Goal: Task Accomplishment & Management: Complete application form

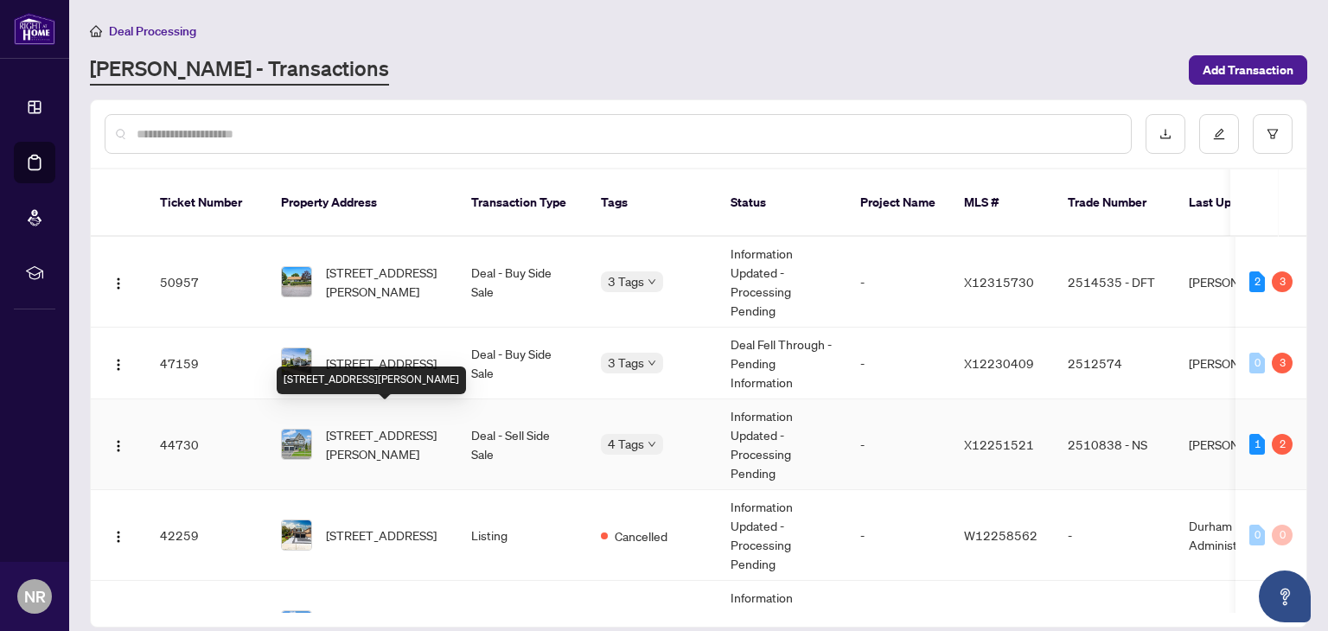
click at [374, 426] on span "[STREET_ADDRESS][PERSON_NAME]" at bounding box center [385, 445] width 118 height 38
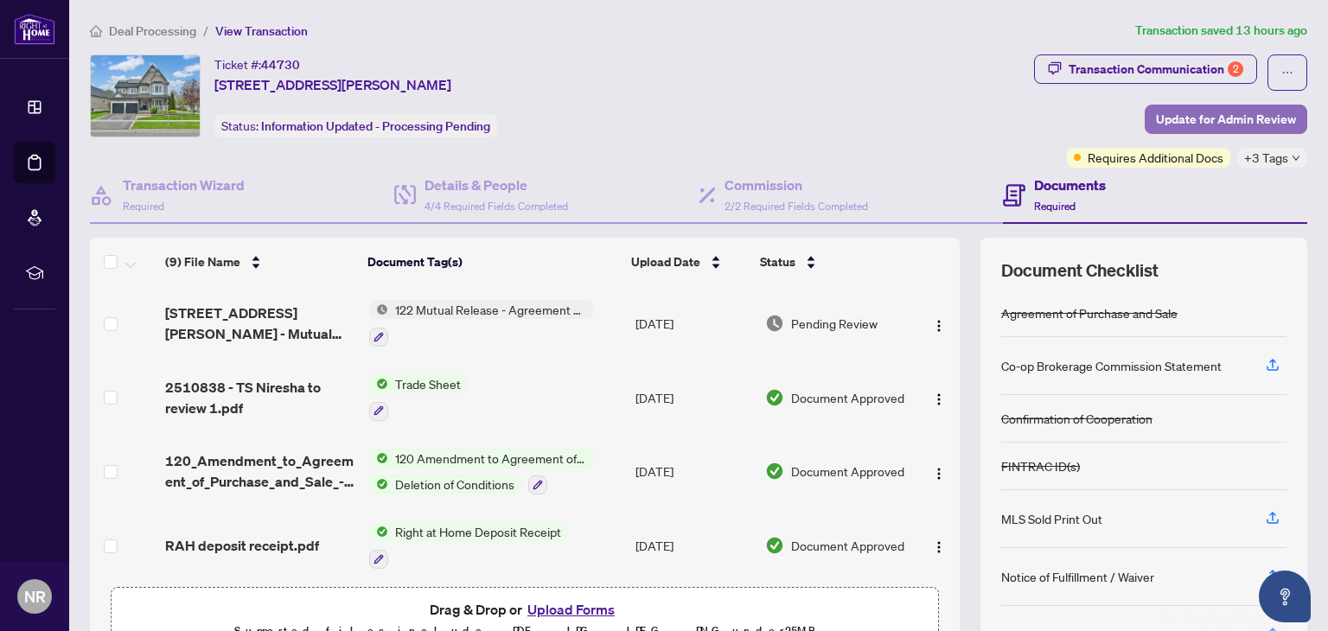
click at [1209, 114] on span "Update for Admin Review" at bounding box center [1226, 120] width 140 height 28
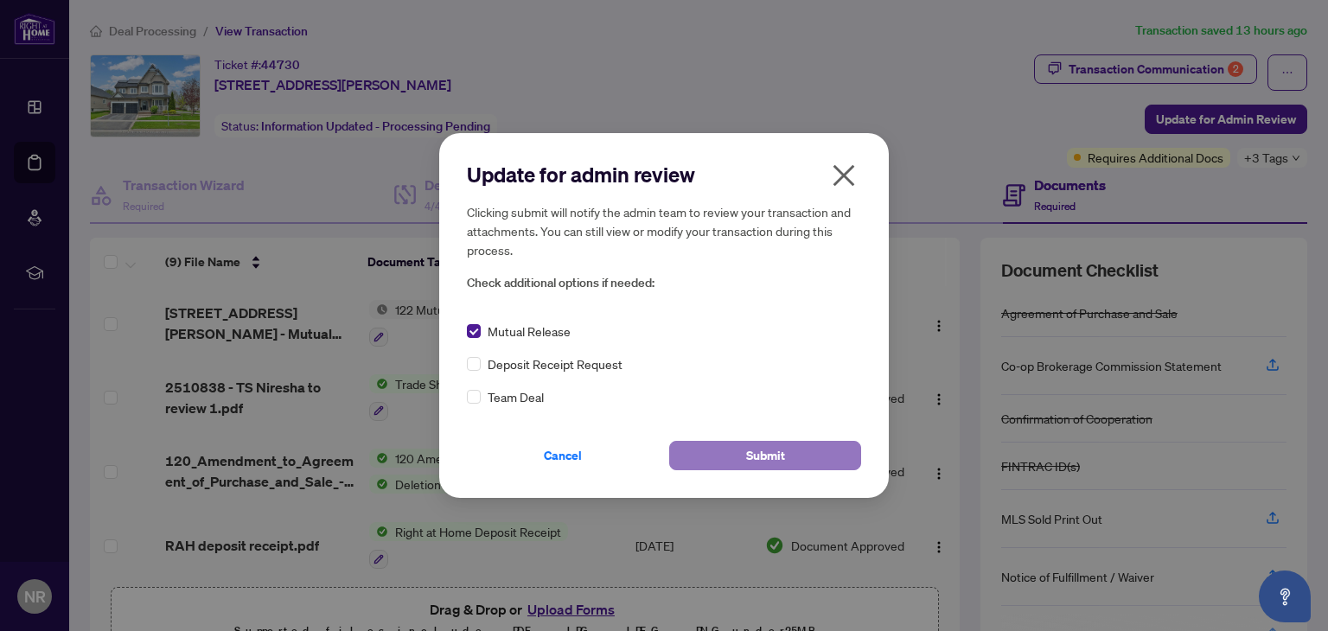
click at [809, 455] on button "Submit" at bounding box center [765, 455] width 192 height 29
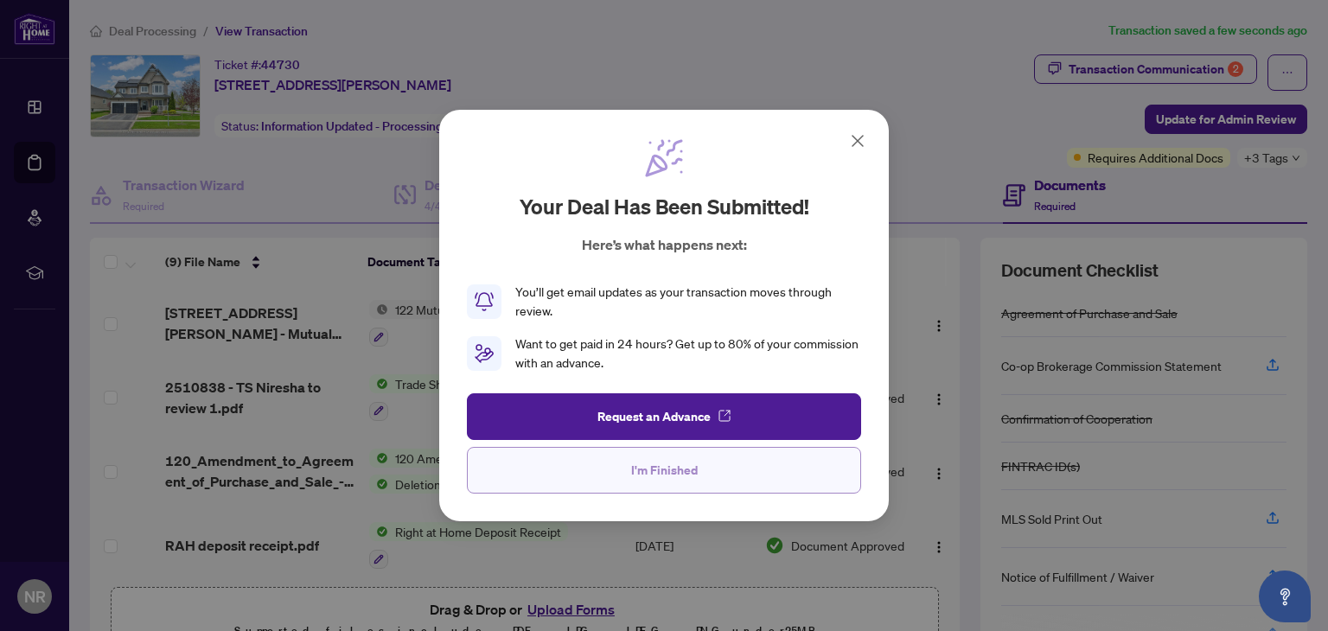
click at [575, 468] on button "I'm Finished" at bounding box center [664, 470] width 394 height 47
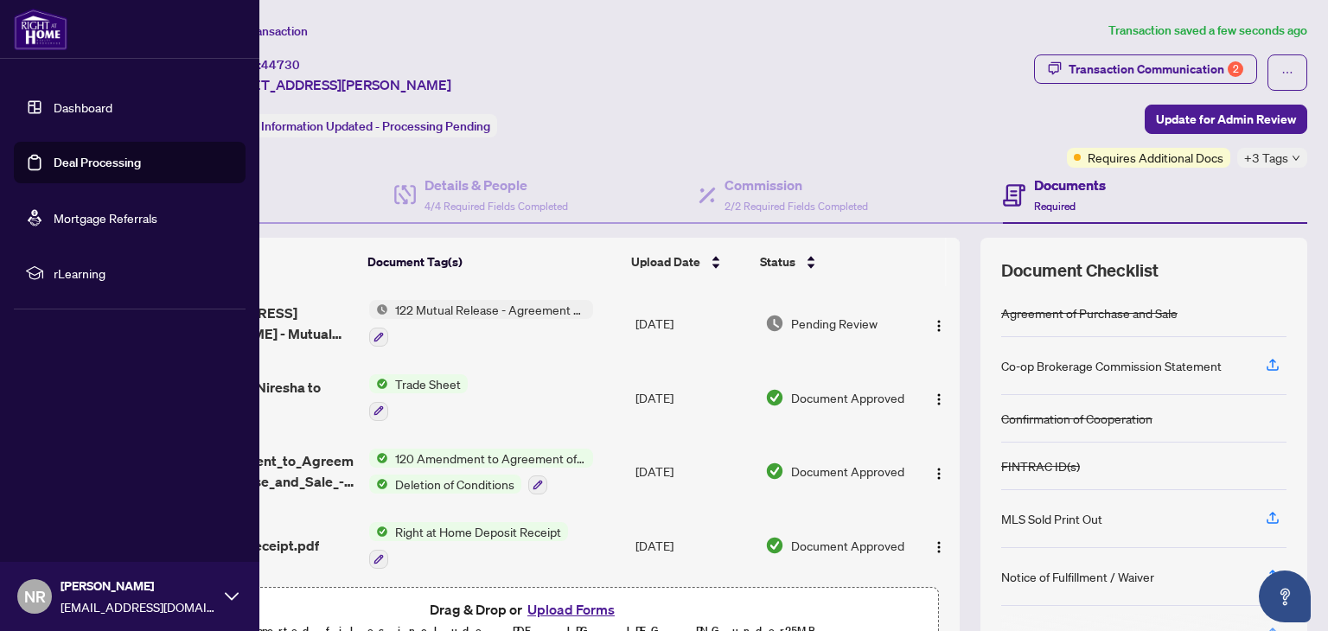
click at [96, 165] on link "Deal Processing" at bounding box center [97, 163] width 87 height 16
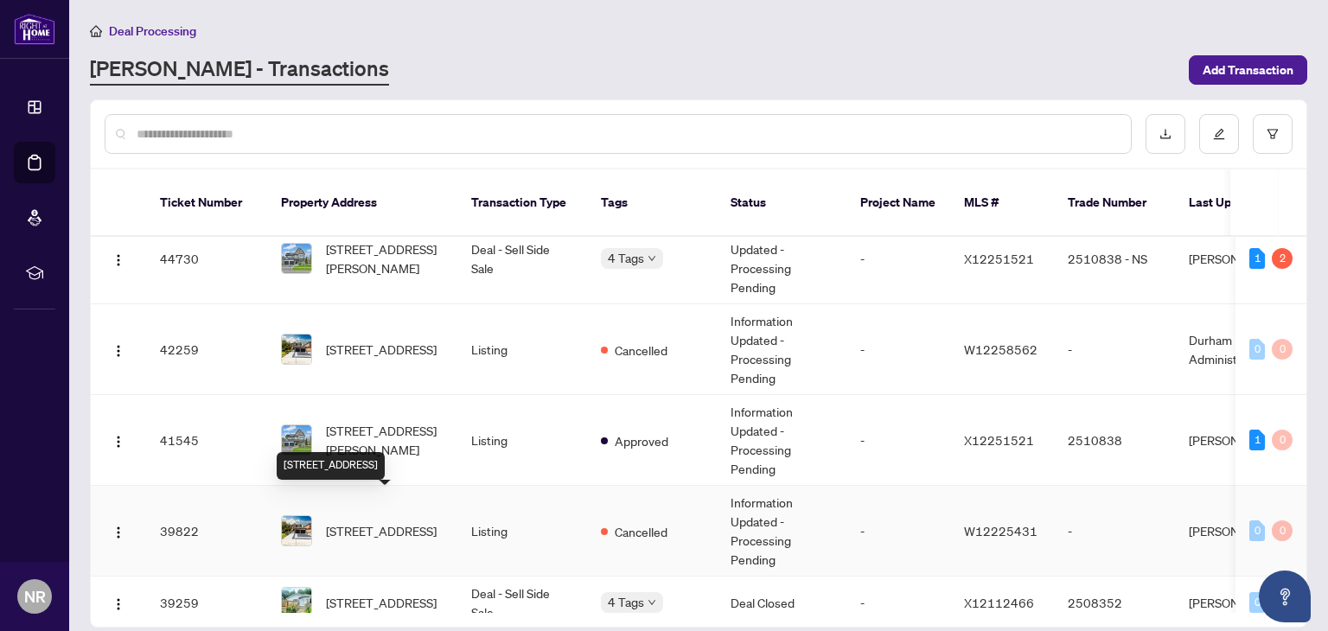
click at [380, 522] on span "[STREET_ADDRESS]" at bounding box center [381, 531] width 111 height 19
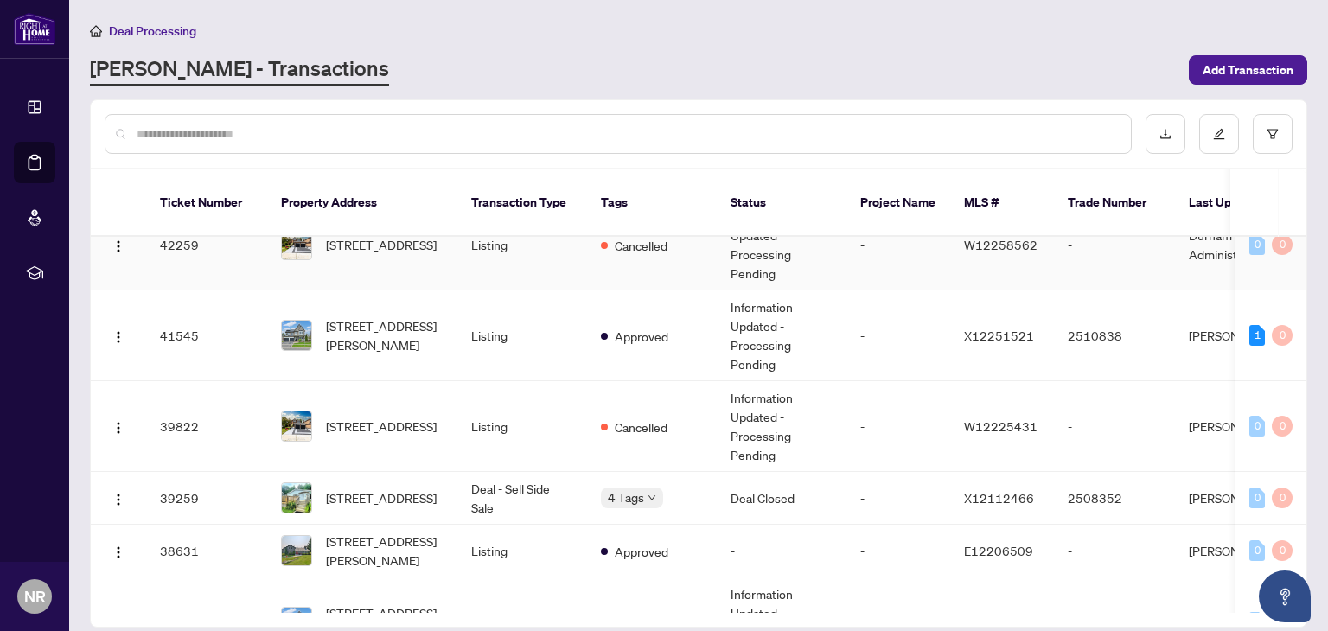
scroll to position [312, 0]
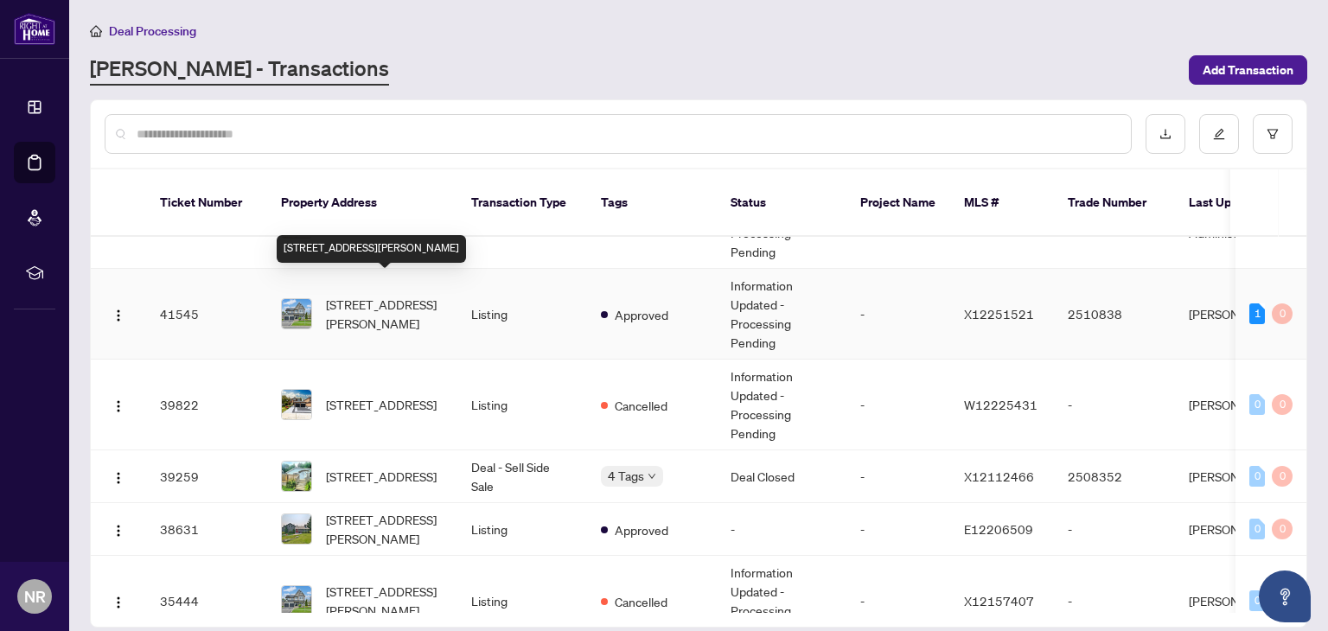
click at [363, 306] on span "[STREET_ADDRESS][PERSON_NAME]" at bounding box center [385, 314] width 118 height 38
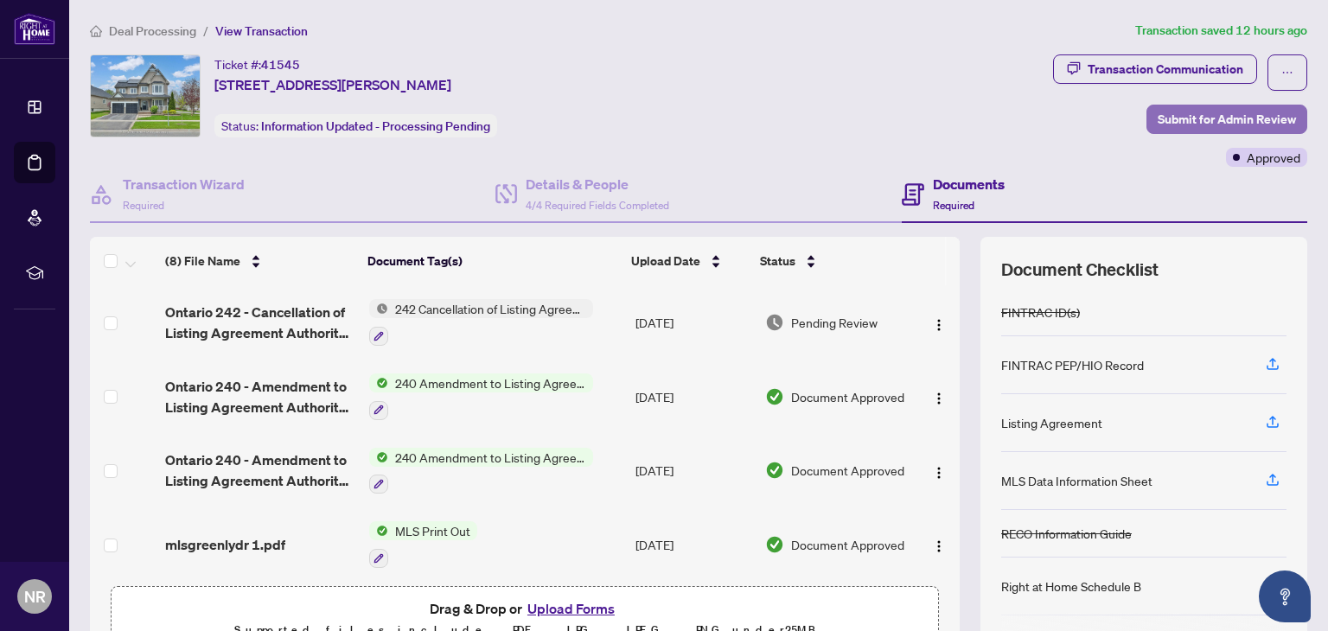
click at [1232, 128] on span "Submit for Admin Review" at bounding box center [1227, 120] width 138 height 28
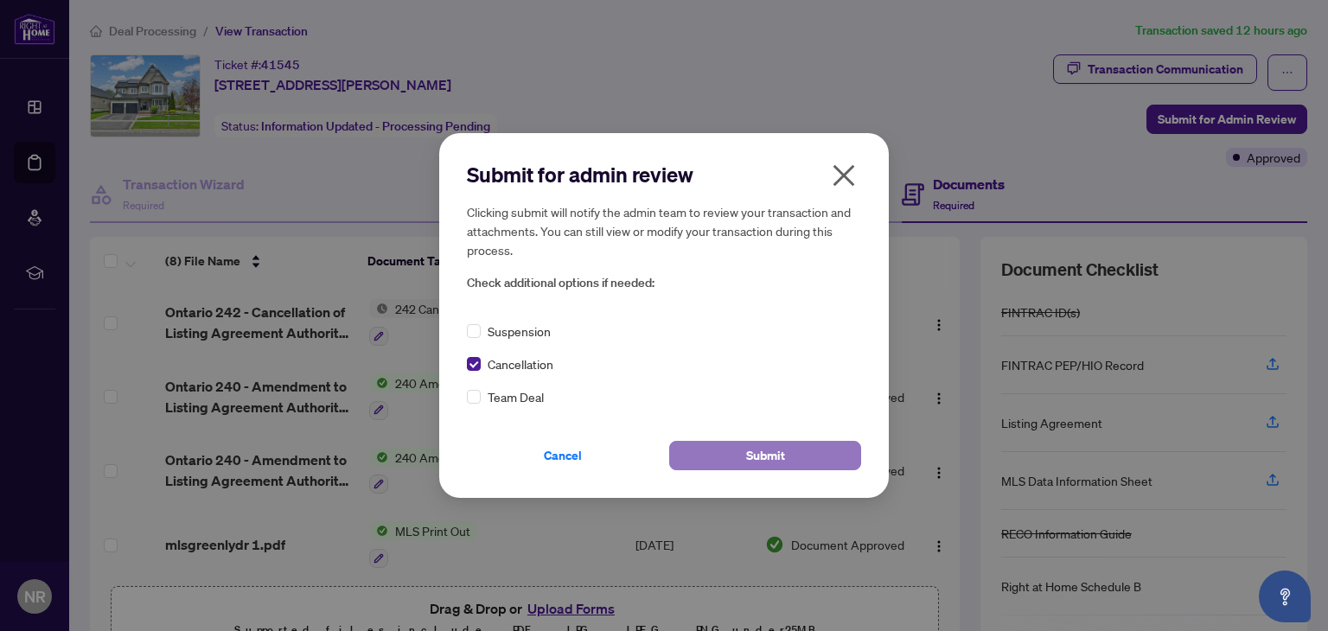
click at [743, 457] on button "Submit" at bounding box center [765, 455] width 192 height 29
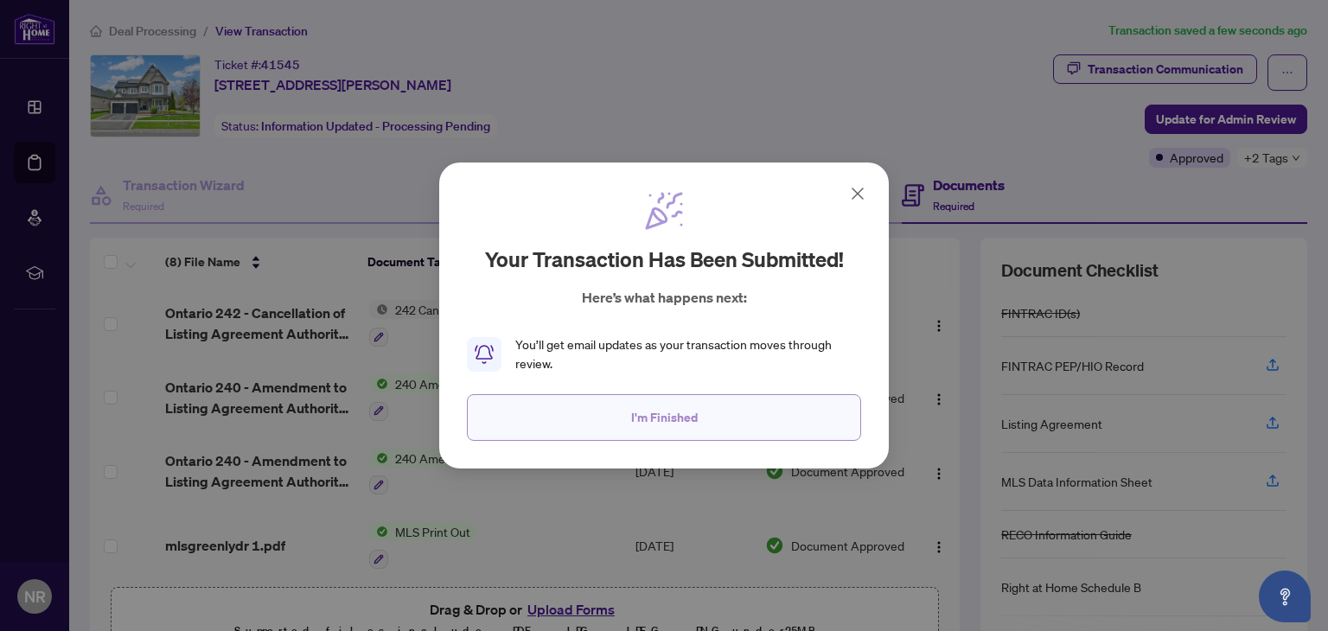
click at [604, 421] on button "I'm Finished" at bounding box center [664, 417] width 394 height 47
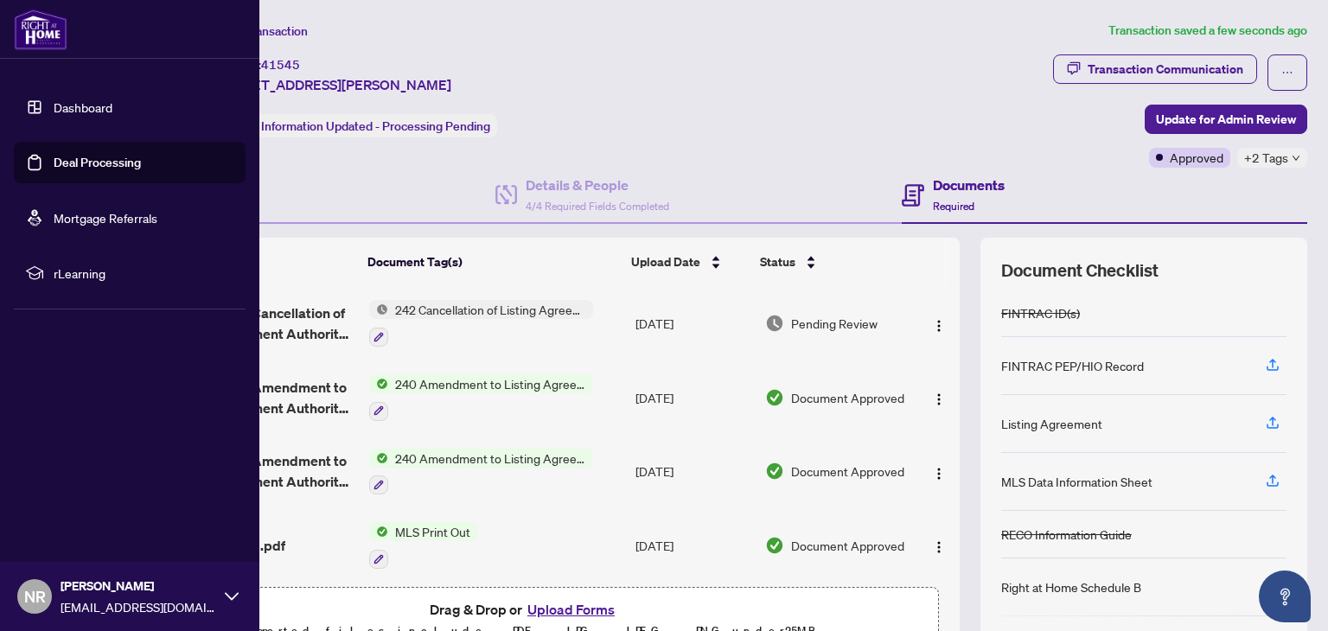
click at [83, 102] on link "Dashboard" at bounding box center [83, 107] width 59 height 16
